Goal: Ask a question

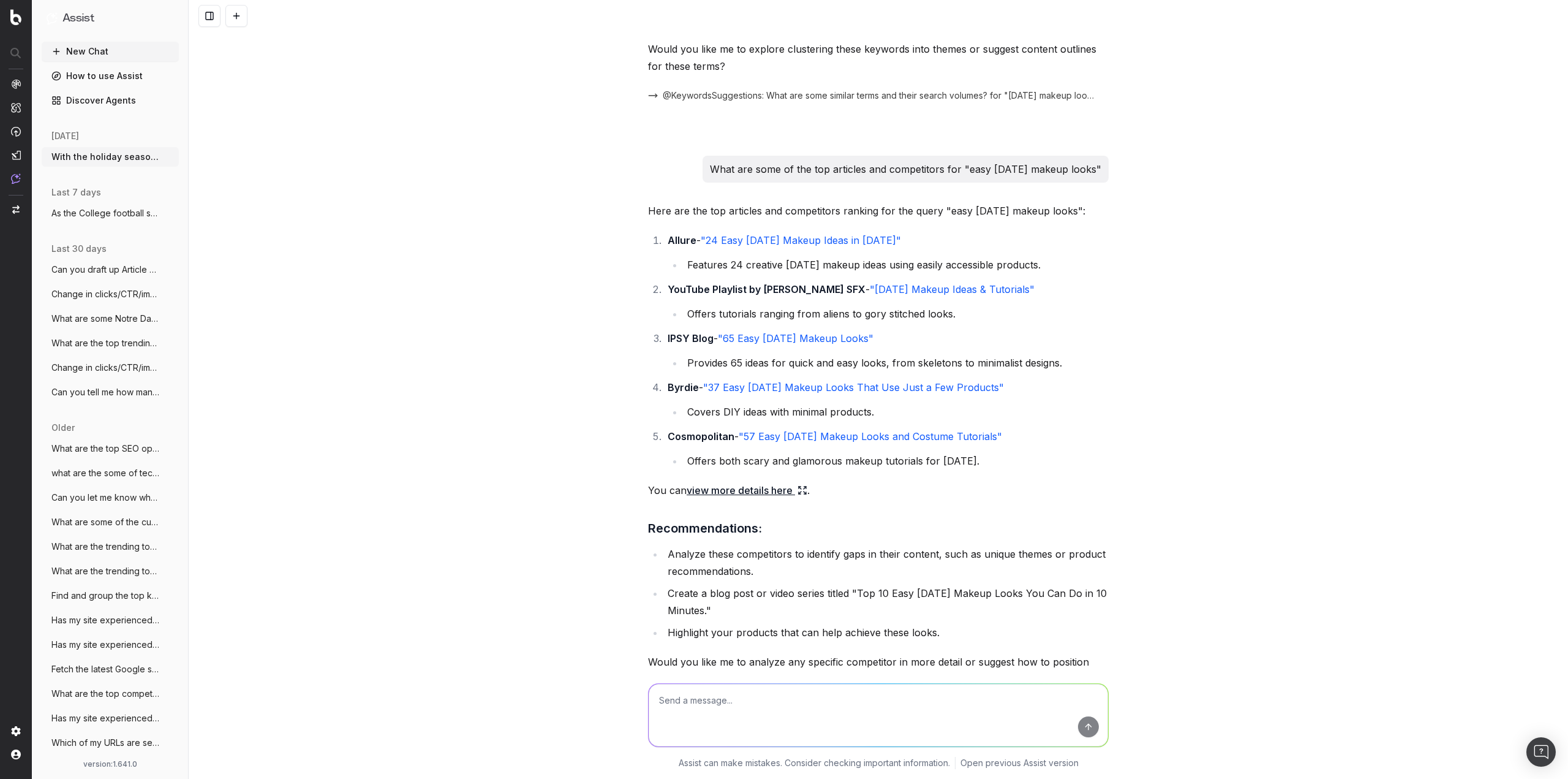
scroll to position [1313, 0]
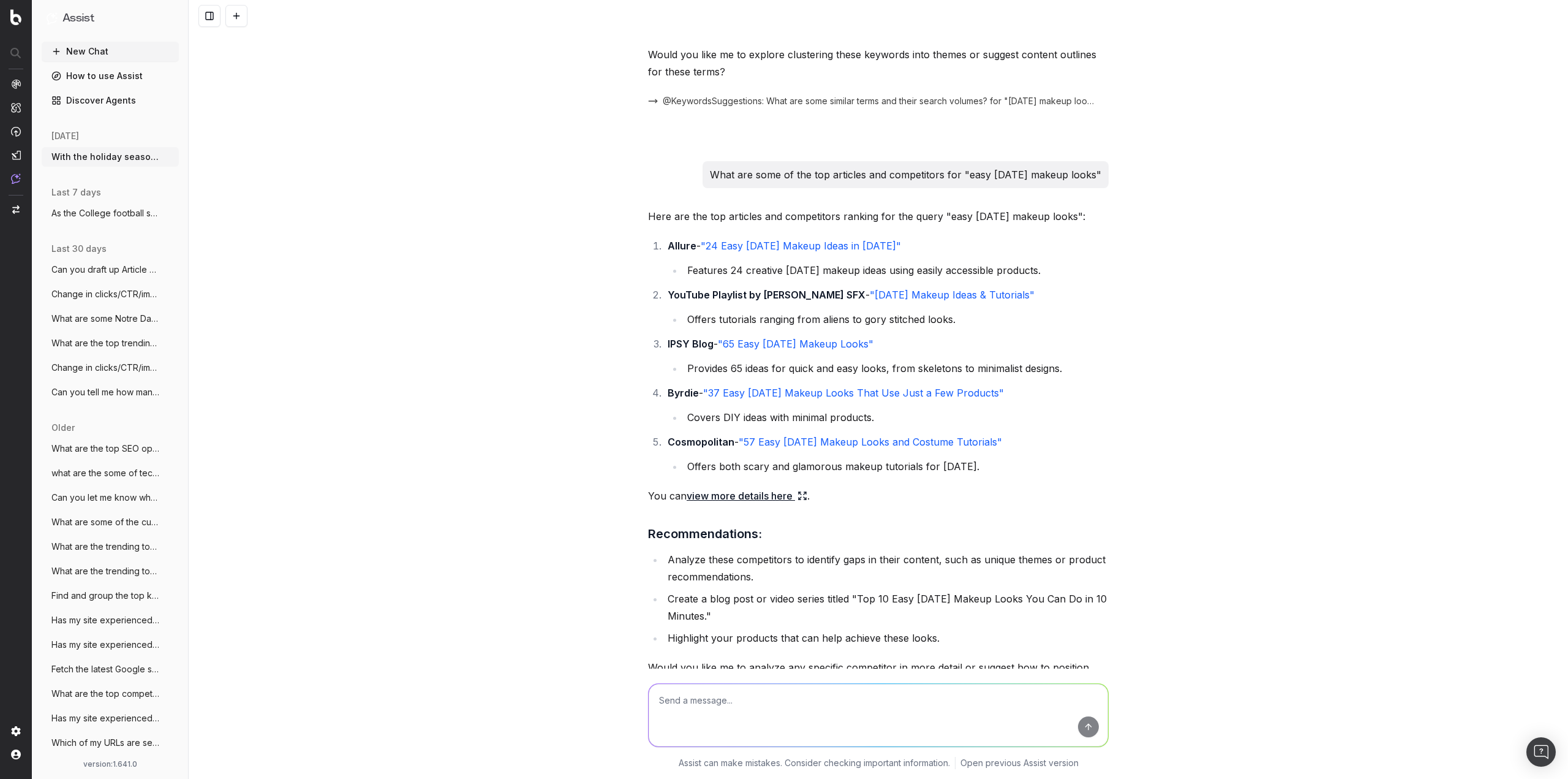
click at [836, 723] on textarea at bounding box center [878, 714] width 459 height 63
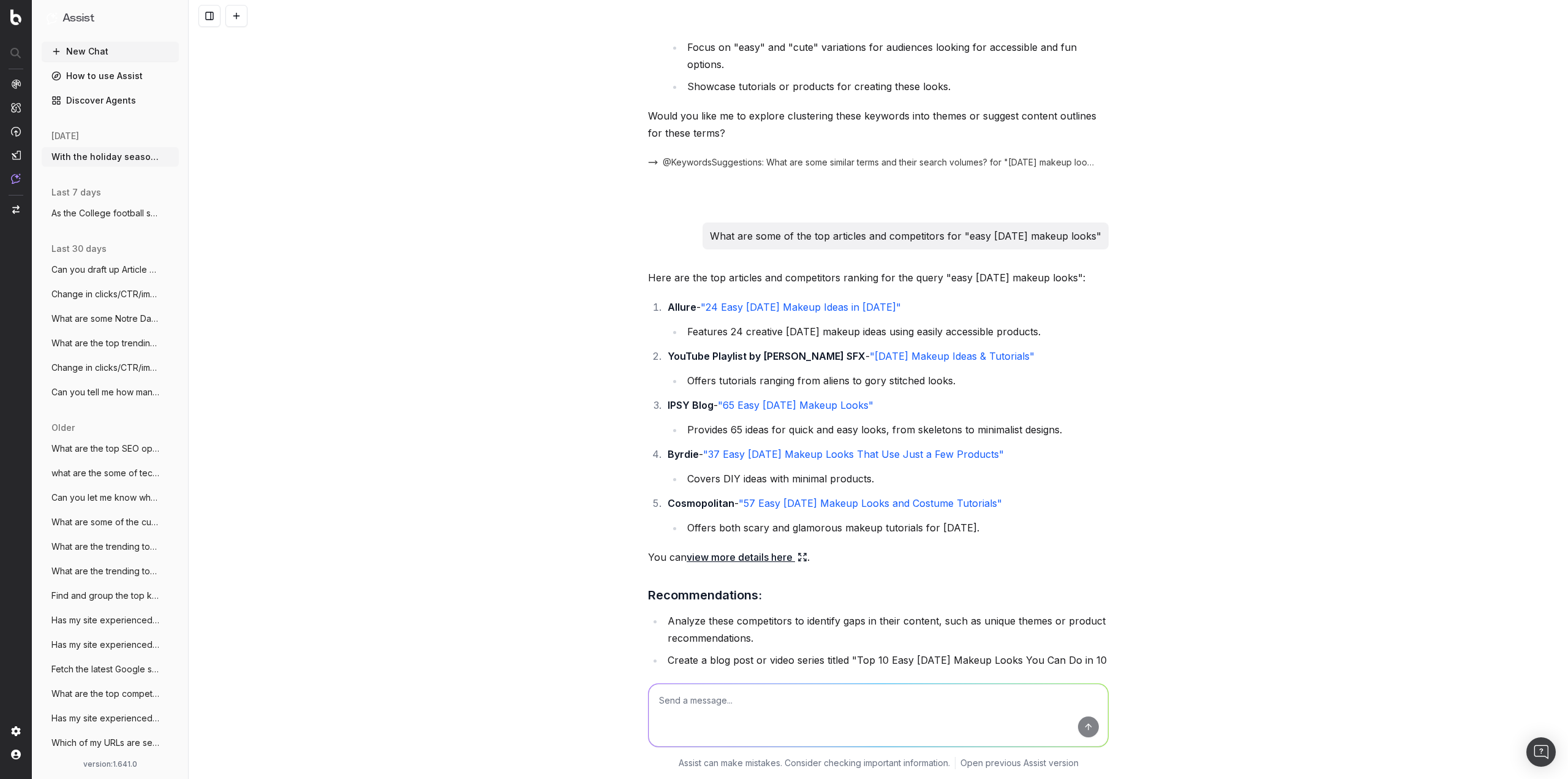
scroll to position [1191, 0]
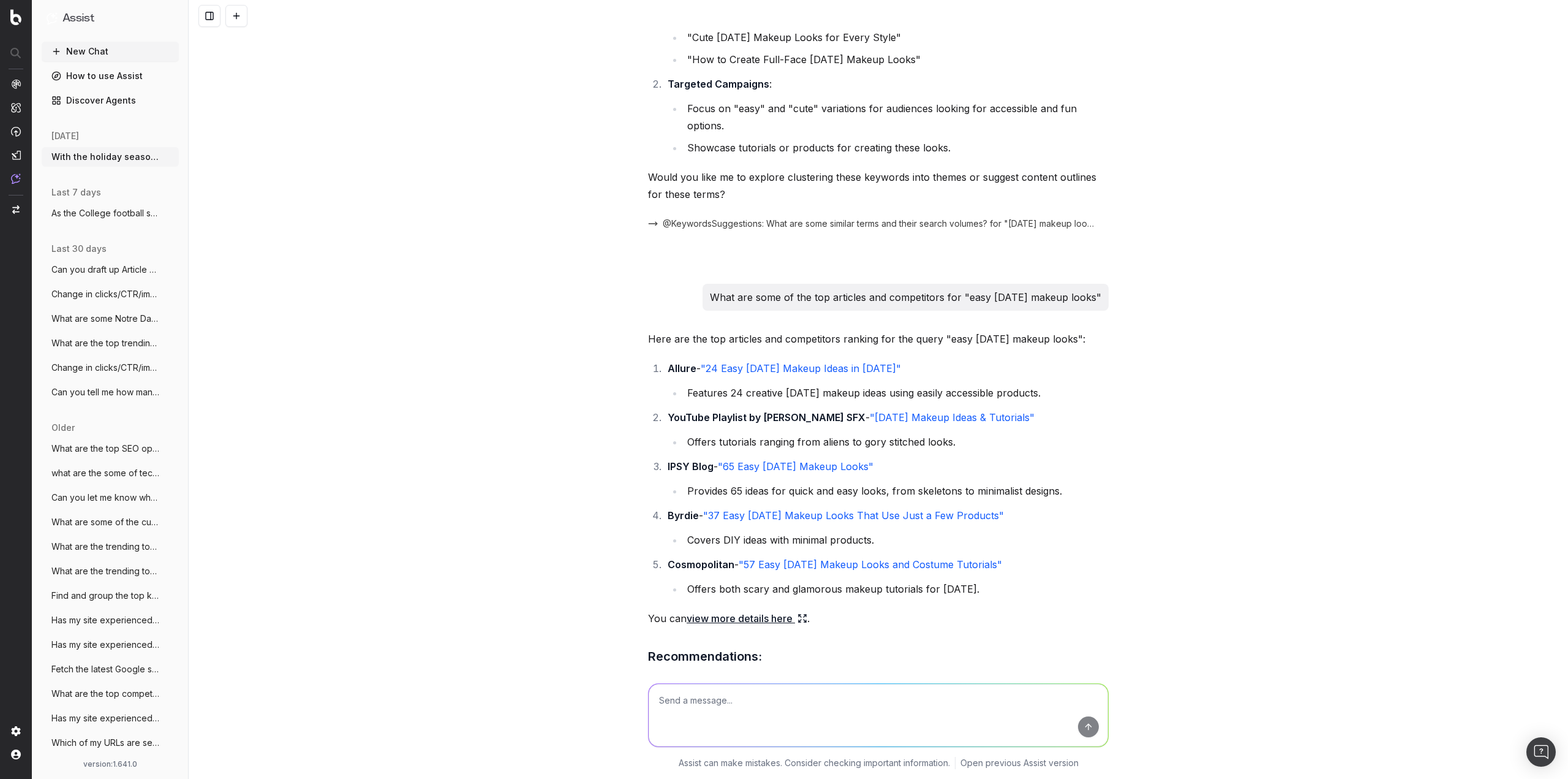
click at [840, 702] on textarea at bounding box center [878, 714] width 459 height 63
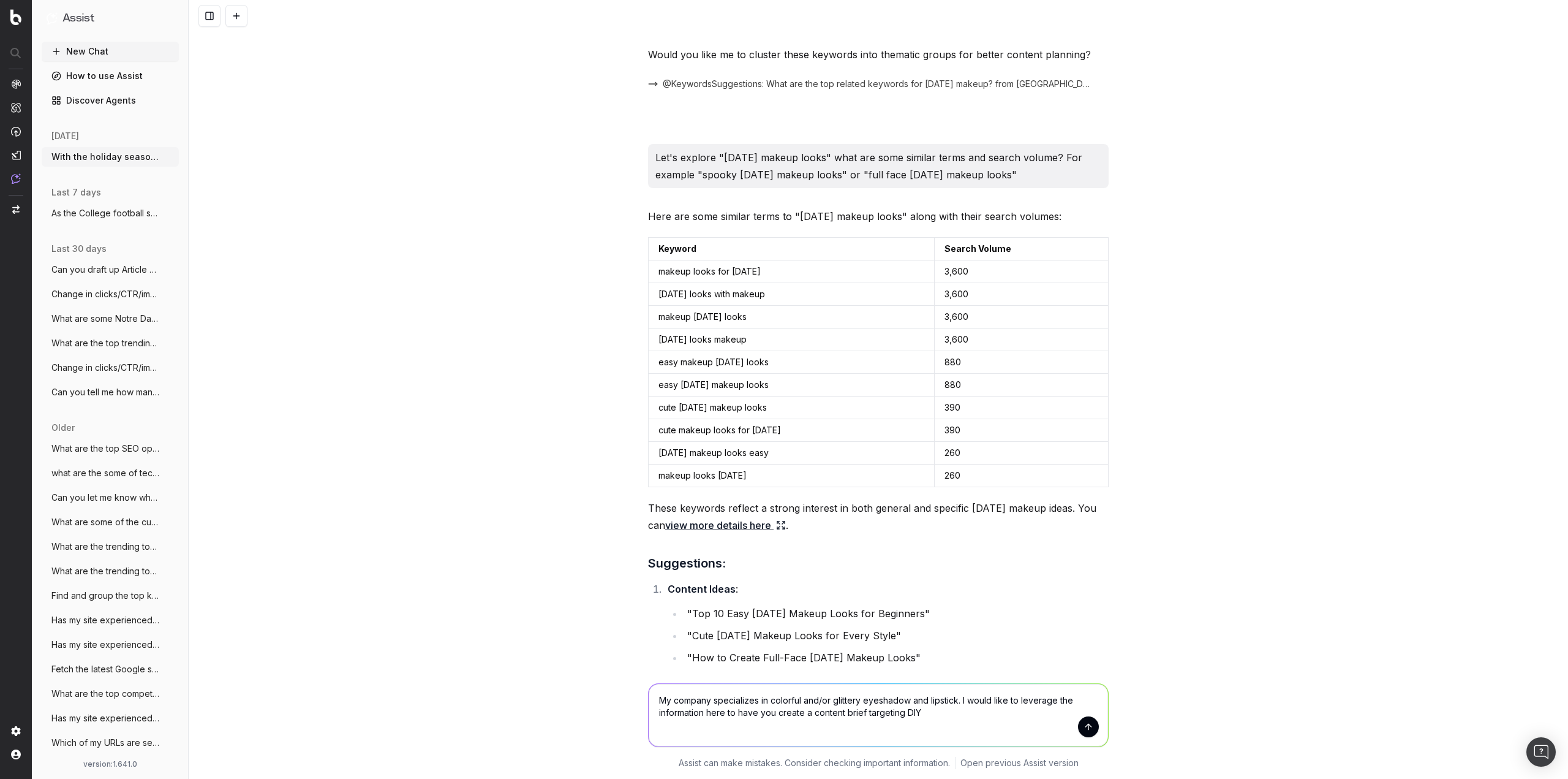
scroll to position [578, 0]
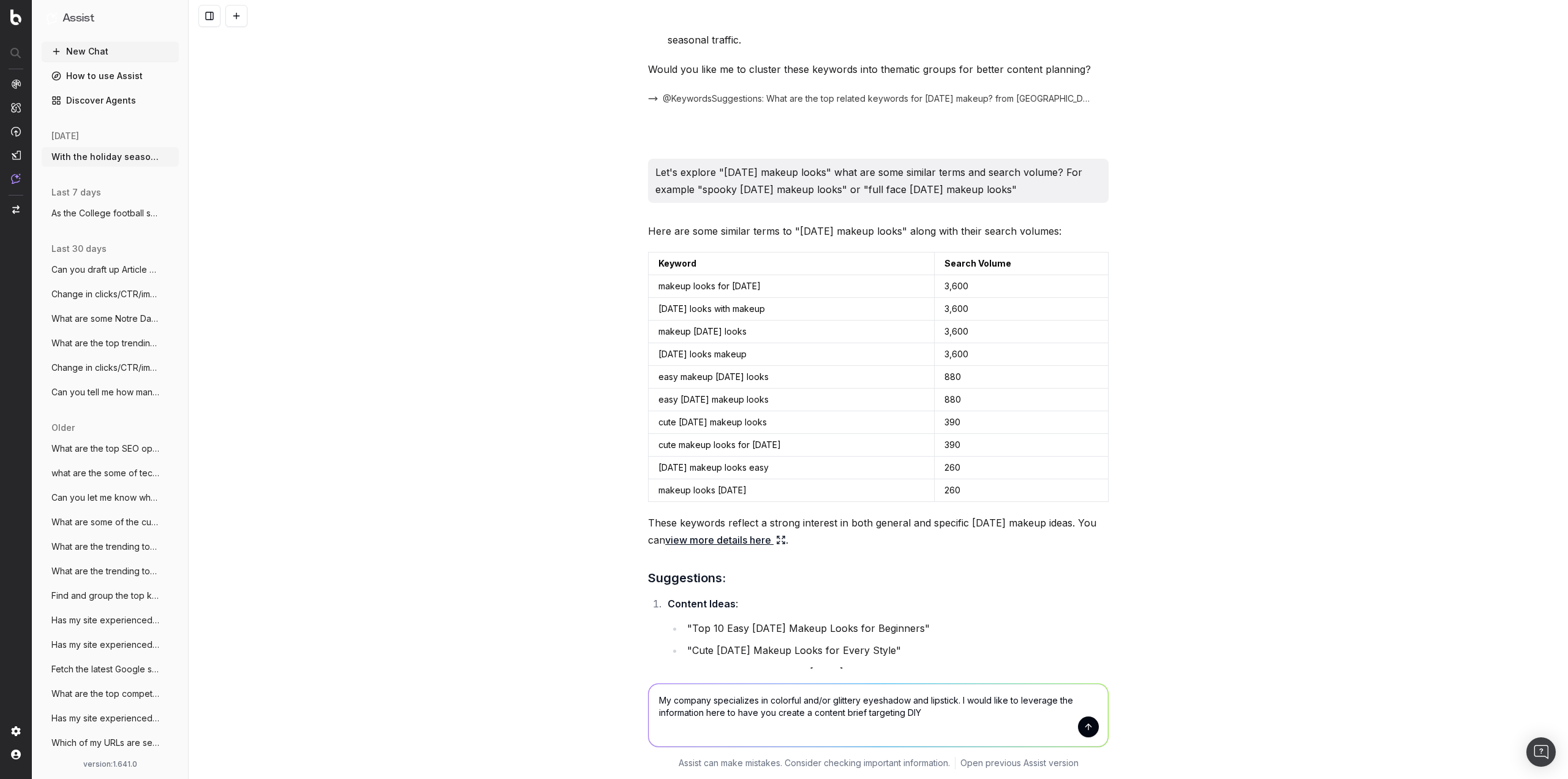
click at [933, 713] on textarea "My company specializes in colorful and/or glittery eyeshadow and lipstick. I wo…" at bounding box center [878, 714] width 459 height 63
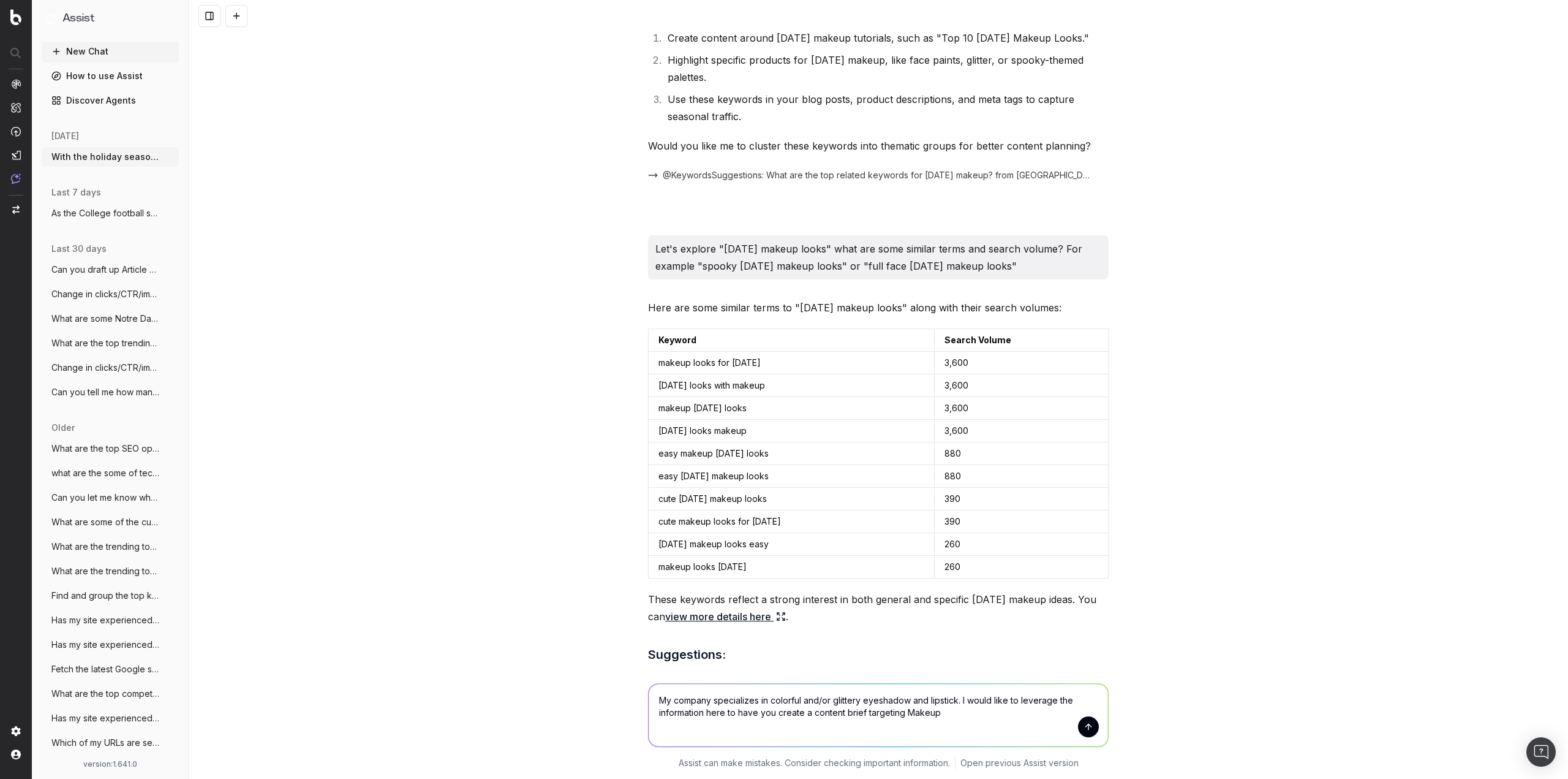
scroll to position [551, 0]
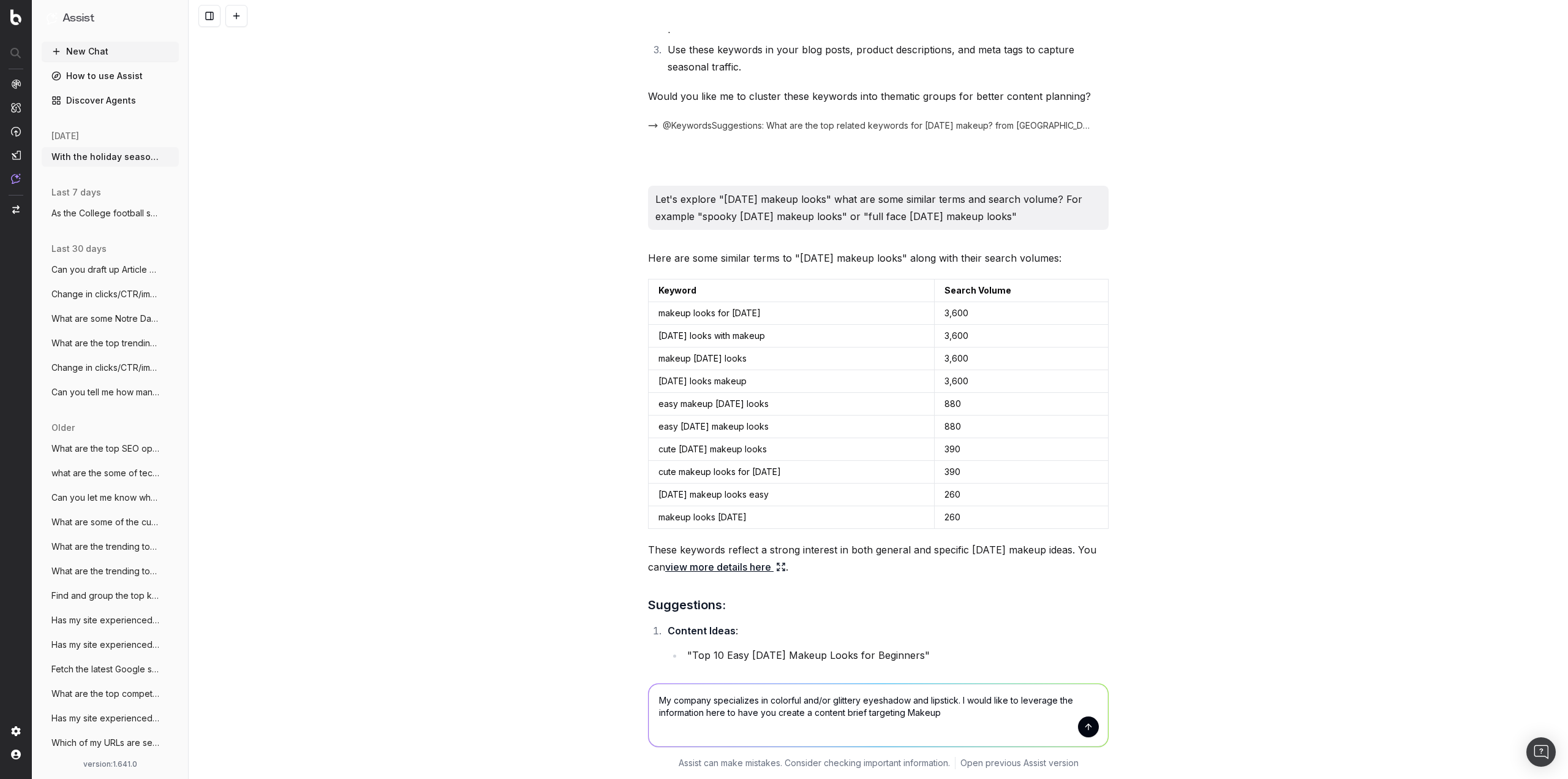
drag, startPoint x: 906, startPoint y: 714, endPoint x: 963, endPoint y: 717, distance: 57.1
click at [961, 718] on textarea "My company specializes in colorful and/or glittery eyeshadow and lipstick. I wo…" at bounding box center [878, 714] width 459 height 63
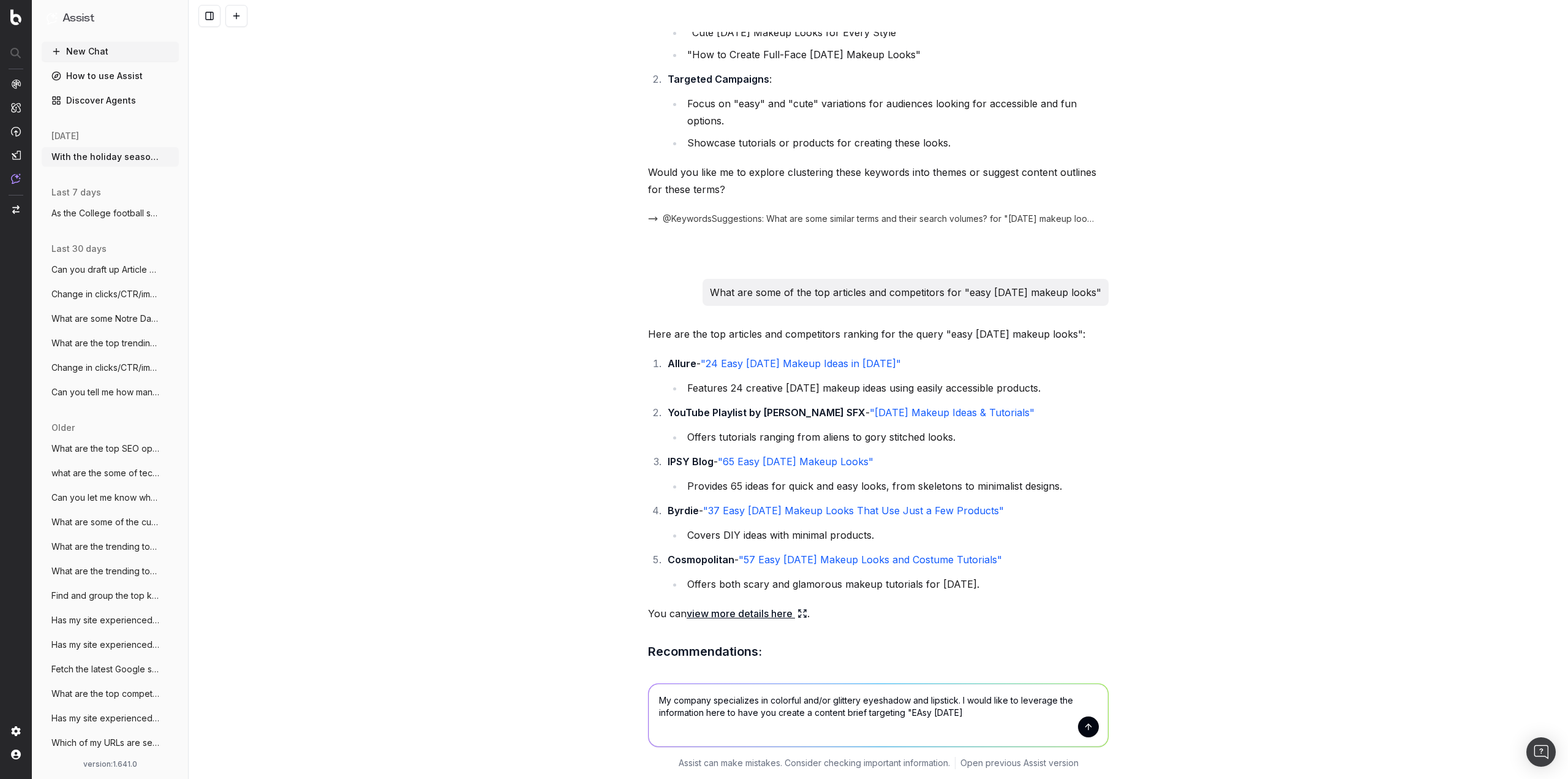
scroll to position [1436, 0]
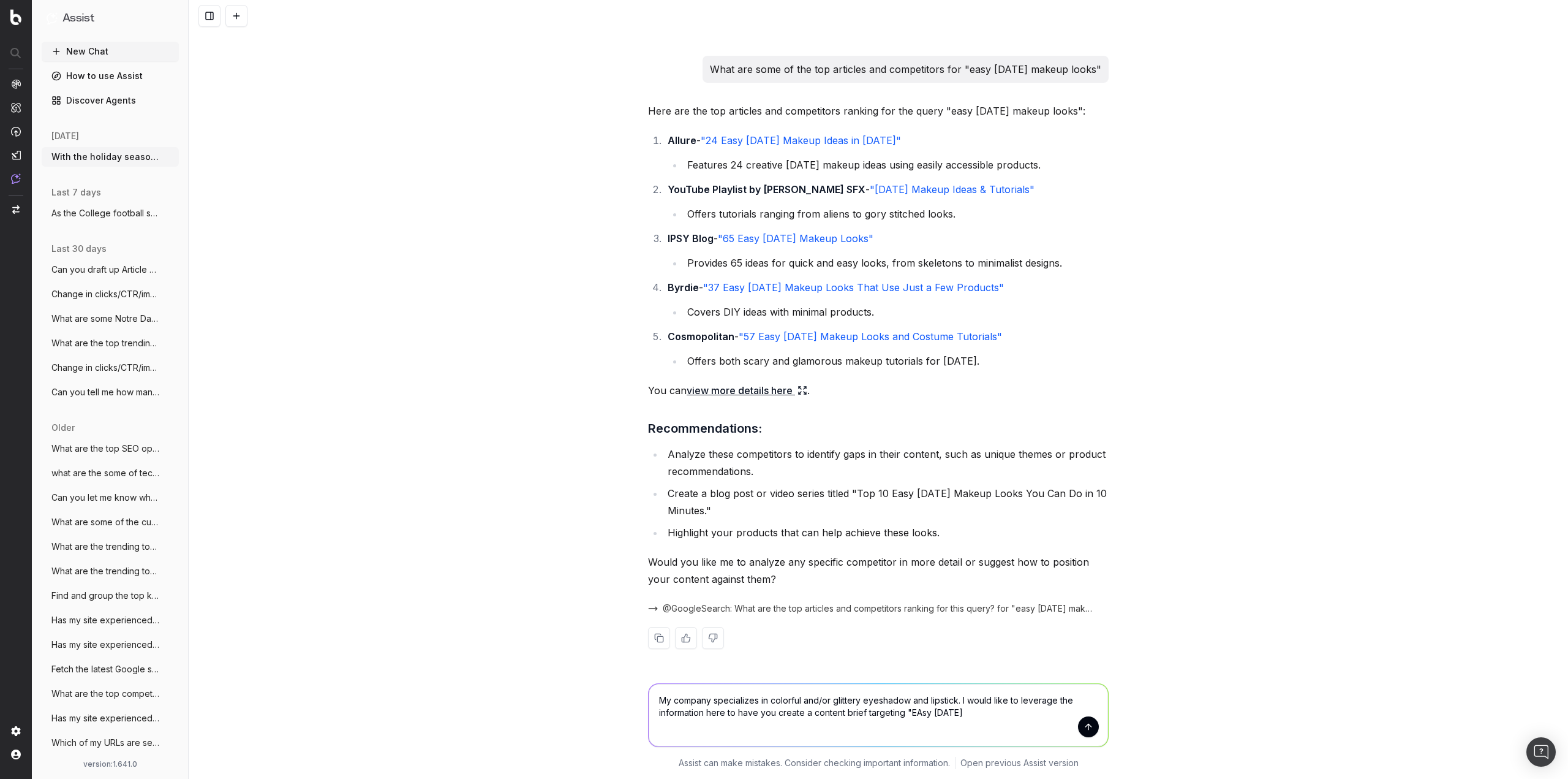
click at [911, 714] on textarea "My company specializes in colorful and/or glittery eyeshadow and lipstick. I wo…" at bounding box center [878, 714] width 459 height 63
click at [991, 709] on textarea "My company specializes in colorful and/or glittery eyeshadow and lipstick. I wo…" at bounding box center [878, 714] width 459 height 63
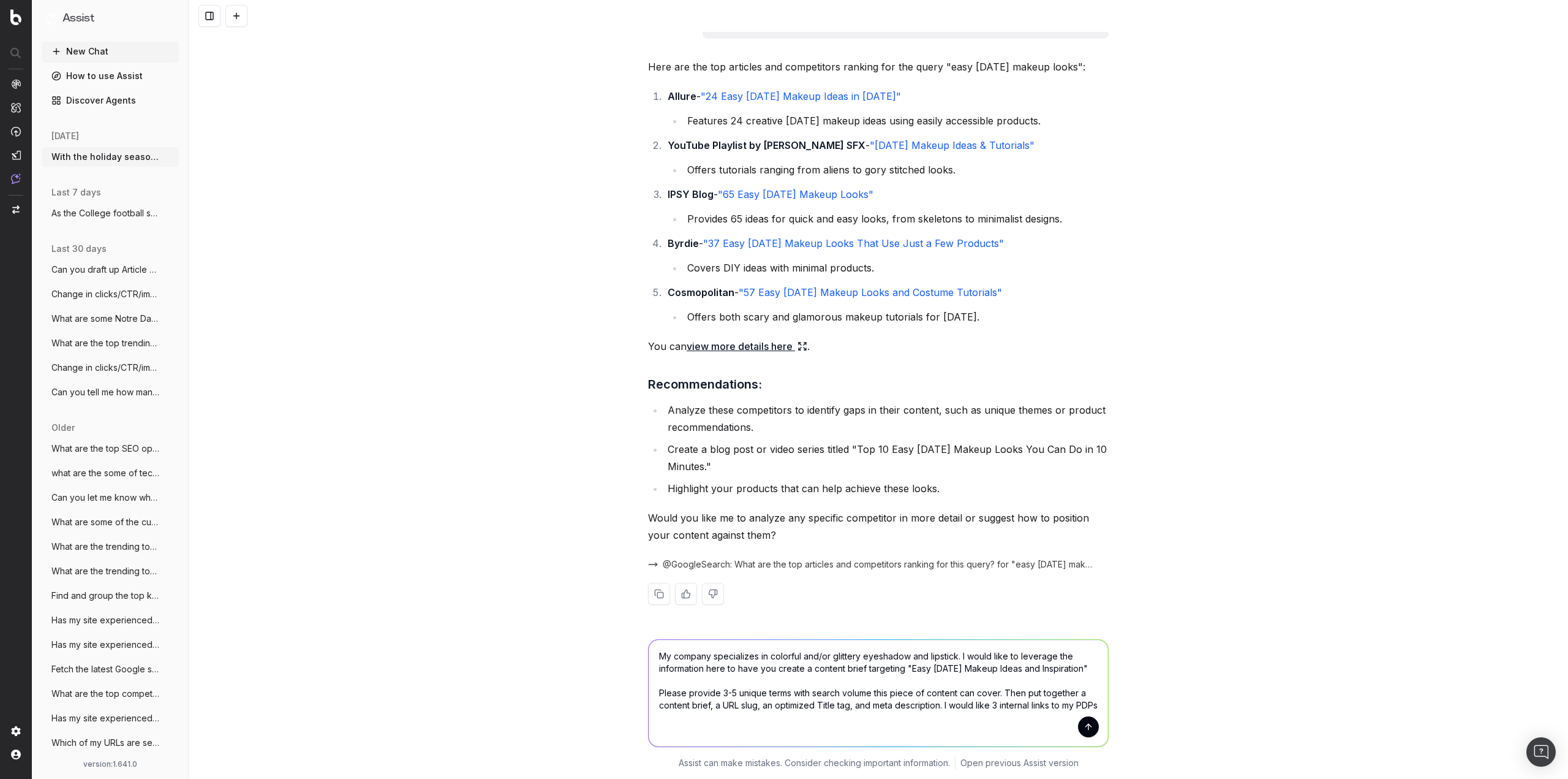
scroll to position [1480, 0]
drag, startPoint x: 1057, startPoint y: 733, endPoint x: 1037, endPoint y: 728, distance: 20.6
click at [1037, 728] on textarea "My company specializes in colorful and/or glittery eyeshadow and lipstick. I wo…" at bounding box center [878, 693] width 459 height 106
paste textarea "eup palette"
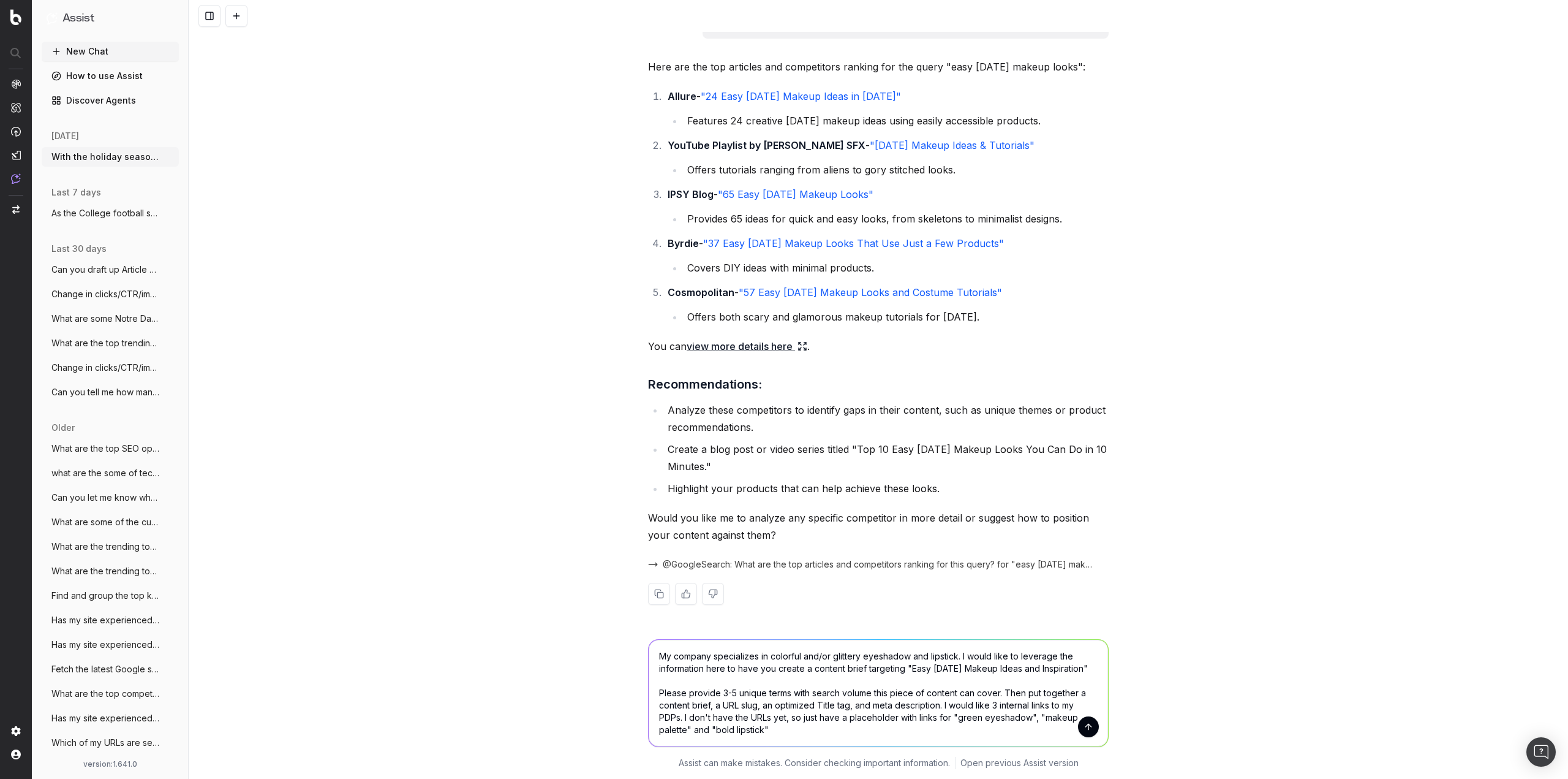
type textarea "My company specializes in colorful and/or glittery eyeshadow and lipstick. I wo…"
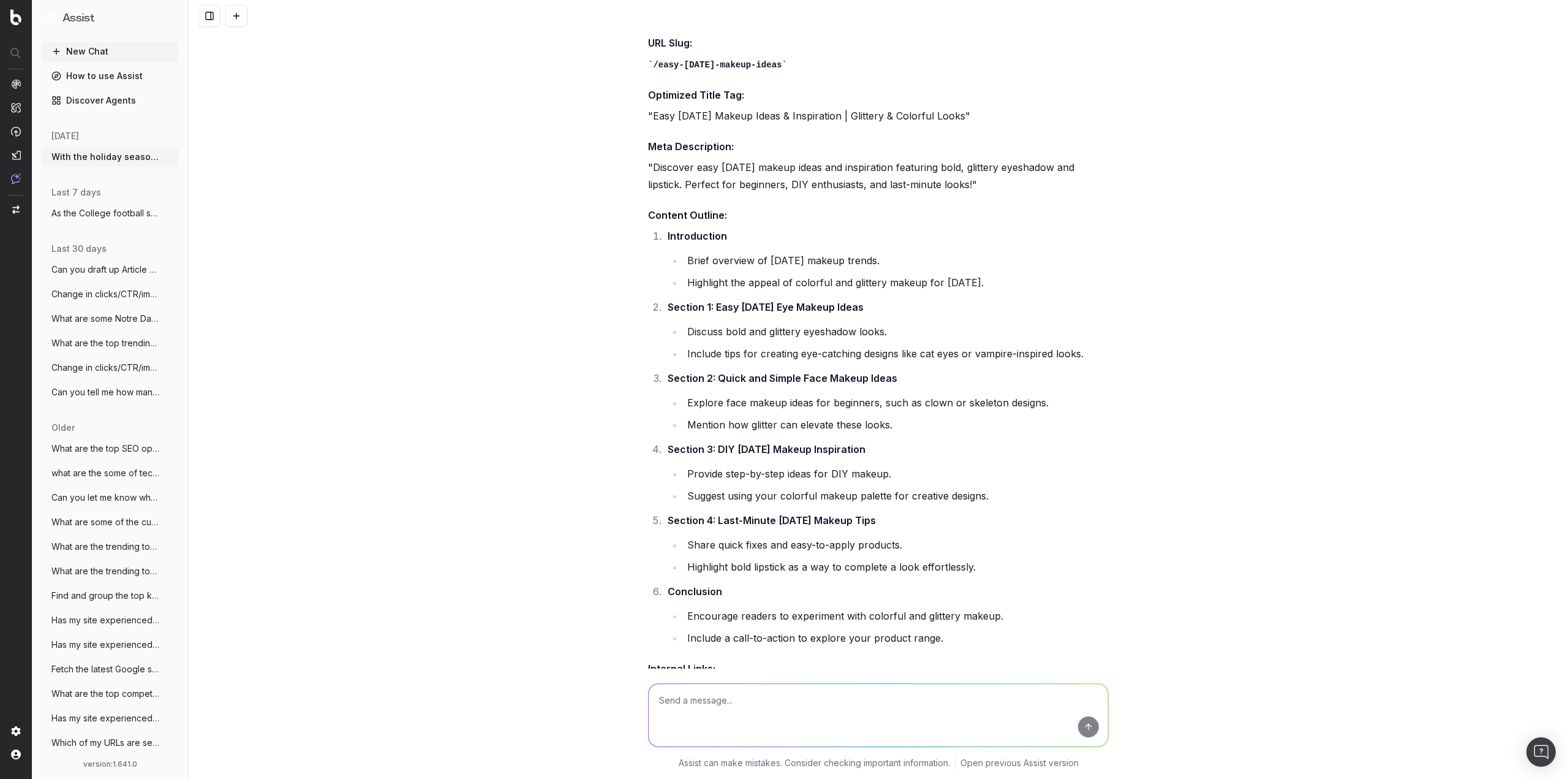
scroll to position [2389, 0]
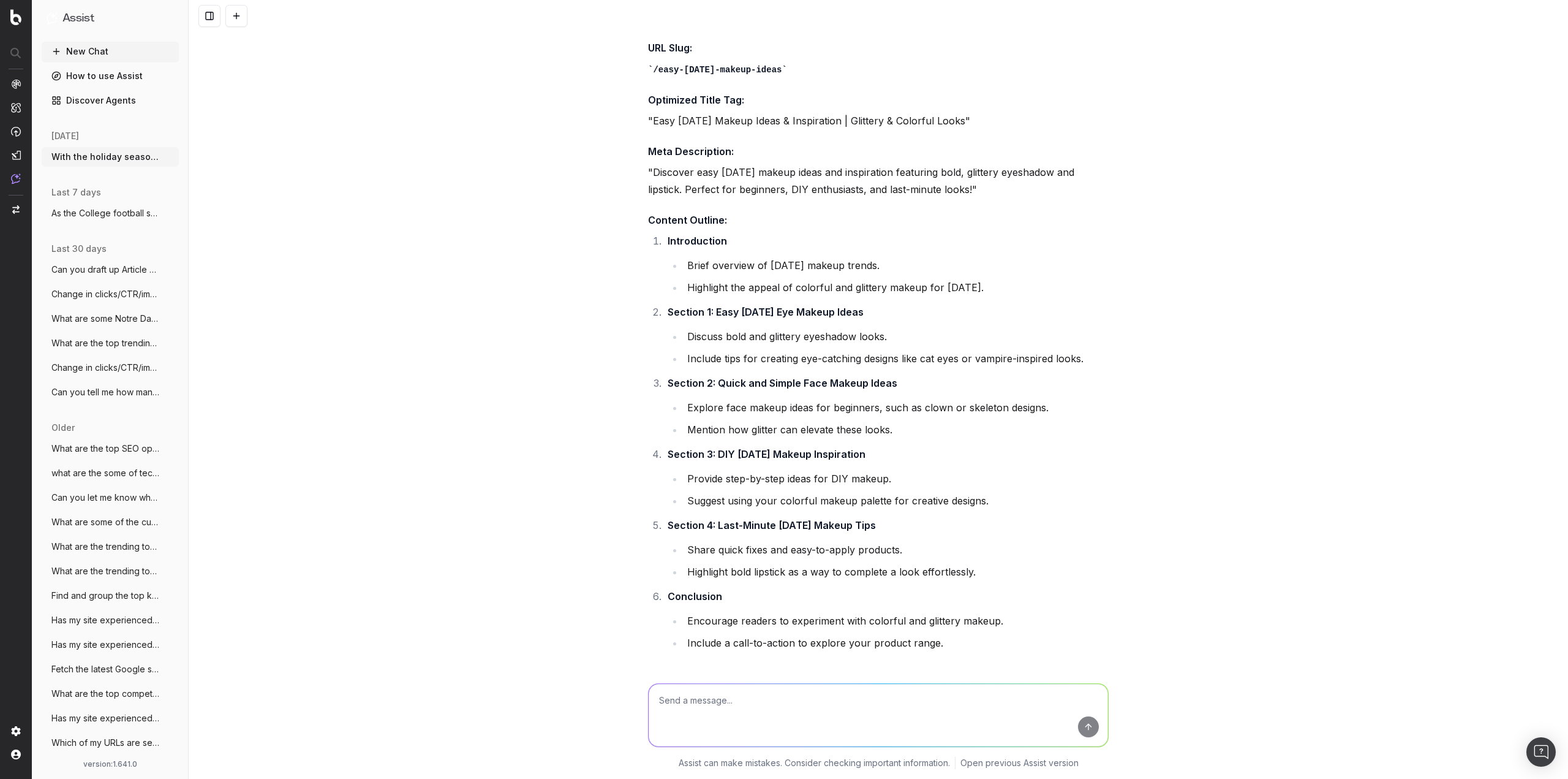
drag, startPoint x: 956, startPoint y: 700, endPoint x: 963, endPoint y: 691, distance: 11.4
click at [956, 700] on textarea at bounding box center [878, 714] width 459 height 63
type textarea "This brief looks good. Can you give me 1-2 extra points for each section so we …"
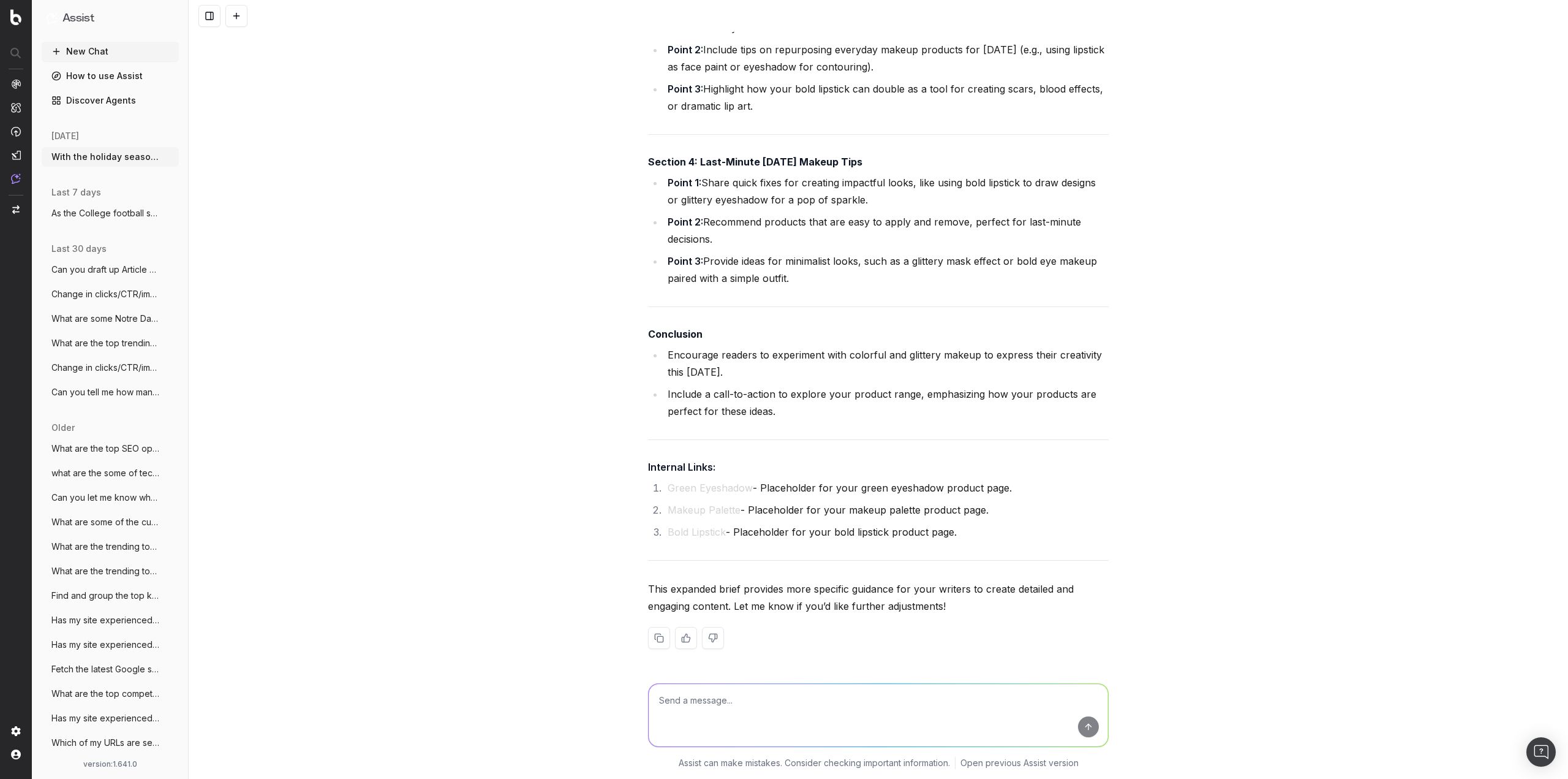
scroll to position [4174, 0]
